Goal: Find specific page/section: Find specific page/section

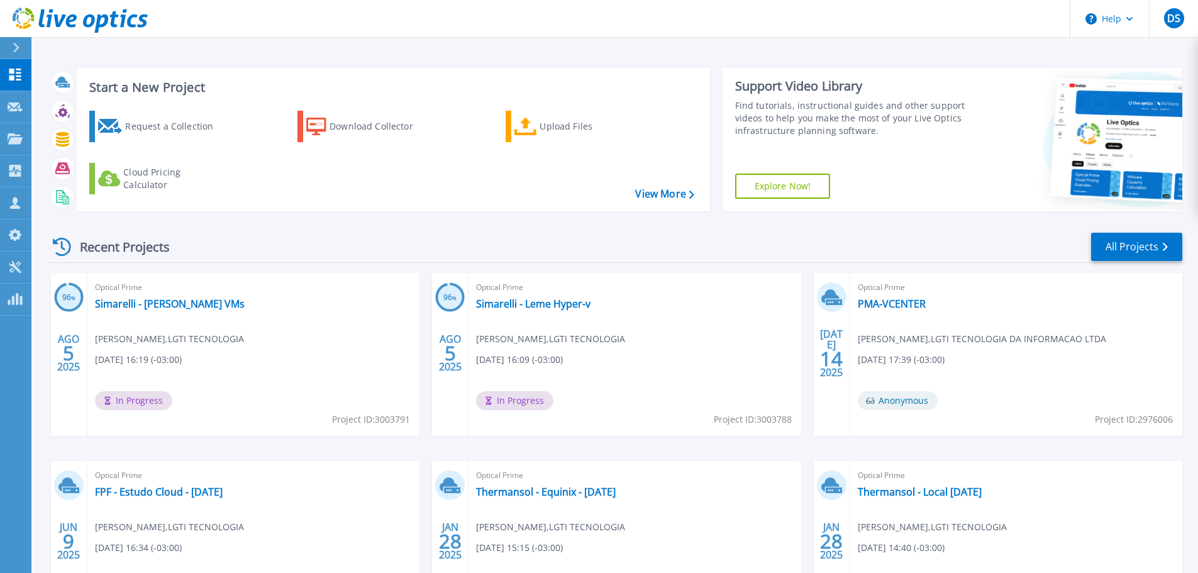
click at [324, 239] on div "Recent Projects All Projects" at bounding box center [614, 246] width 1133 height 31
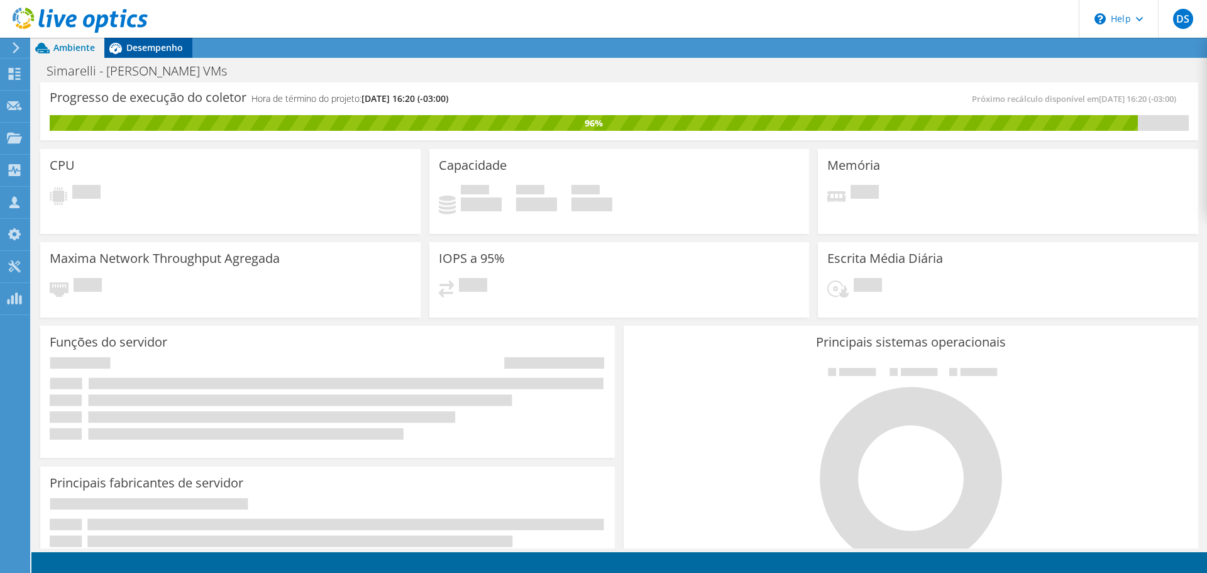
click at [124, 47] on icon at bounding box center [115, 48] width 22 height 22
